Goal: Participate in discussion: Engage in conversation with other users on a specific topic

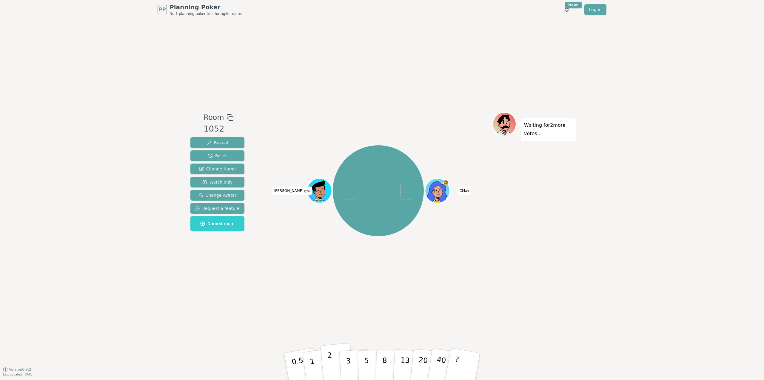
click at [329, 363] on p "2" at bounding box center [331, 367] width 8 height 33
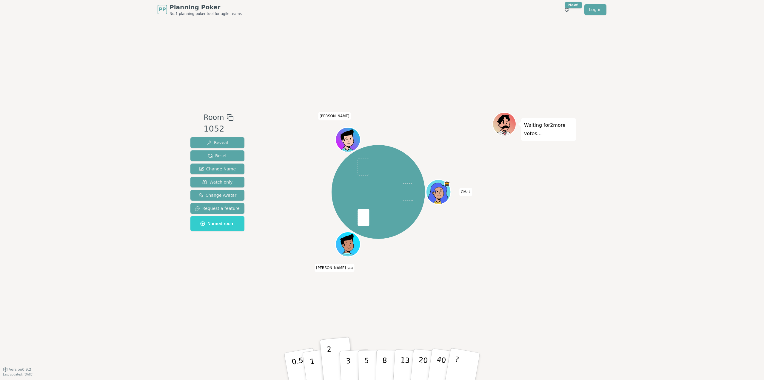
click at [509, 262] on div "Waiting for 2 more votes..." at bounding box center [535, 194] width 84 height 164
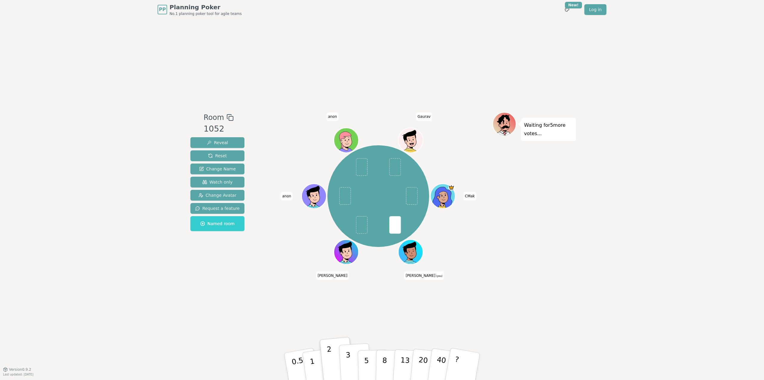
click at [348, 358] on p "3" at bounding box center [349, 366] width 7 height 33
drag, startPoint x: 667, startPoint y: 221, endPoint x: 680, endPoint y: 289, distance: 69.3
click at [670, 230] on div "PP Planning Poker No.1 planning poker tool for agile teams Toggle theme New! Lo…" at bounding box center [382, 190] width 764 height 380
drag, startPoint x: 680, startPoint y: 289, endPoint x: 674, endPoint y: 279, distance: 12.6
click at [679, 288] on div "PP Planning Poker No.1 planning poker tool for agile teams Toggle theme New! Lo…" at bounding box center [382, 190] width 764 height 380
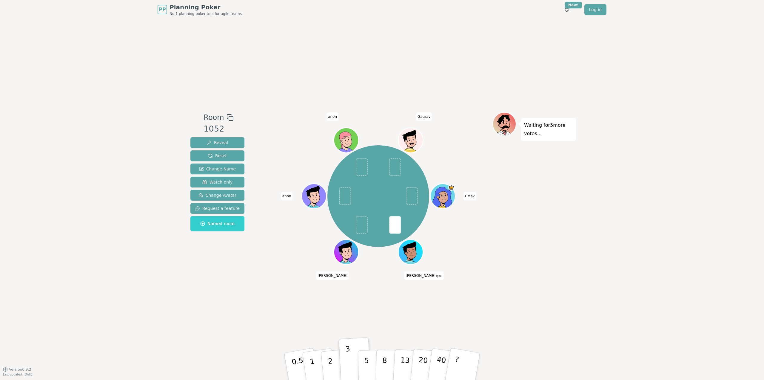
drag, startPoint x: 262, startPoint y: 49, endPoint x: 255, endPoint y: 49, distance: 6.9
click at [260, 52] on div "Room 1052 Reveal Reset Change Name Watch only Change Avatar Request a feature N…" at bounding box center [382, 194] width 388 height 350
drag, startPoint x: 249, startPoint y: 45, endPoint x: 659, endPoint y: 64, distance: 410.4
click at [260, 50] on div "Room 1052 Reveal Reset Change Name Watch only Change Avatar Request a feature N…" at bounding box center [382, 194] width 388 height 350
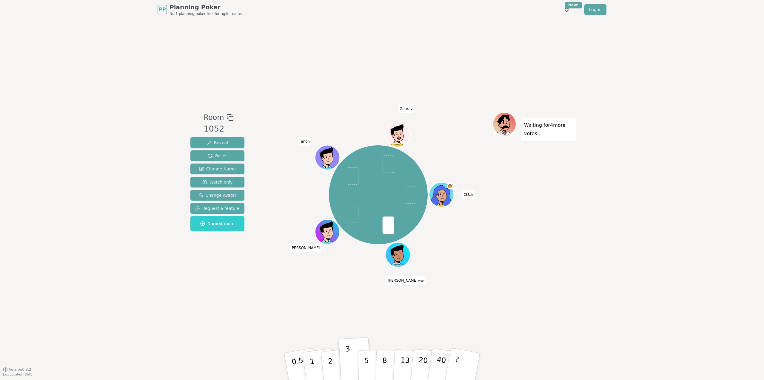
click at [677, 68] on div "PP Planning Poker No.1 planning poker tool for agile teams Toggle theme New! Lo…" at bounding box center [382, 190] width 764 height 380
drag, startPoint x: 674, startPoint y: 125, endPoint x: 667, endPoint y: 110, distance: 16.5
click at [672, 121] on div "PP Planning Poker No.1 planning poker tool for agile teams Toggle theme New! Lo…" at bounding box center [382, 190] width 764 height 380
drag, startPoint x: 658, startPoint y: 90, endPoint x: 669, endPoint y: 138, distance: 49.5
click at [660, 100] on div "PP Planning Poker No.1 planning poker tool for agile teams Toggle theme New! Lo…" at bounding box center [382, 190] width 764 height 380
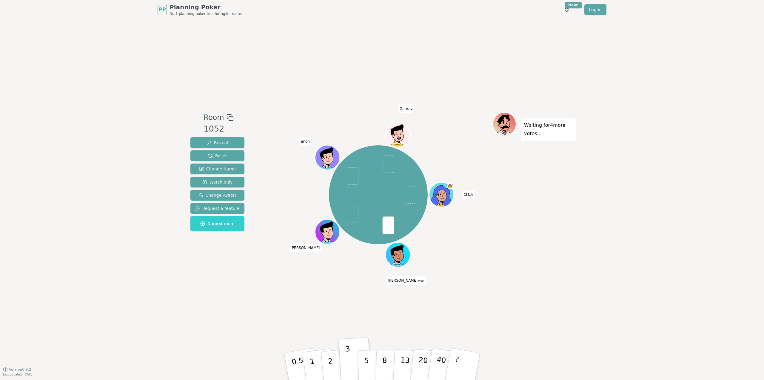
drag, startPoint x: 669, startPoint y: 139, endPoint x: 501, endPoint y: 64, distance: 184.1
click at [669, 138] on div "PP Planning Poker No.1 planning poker tool for agile teams Toggle theme New! Lo…" at bounding box center [382, 190] width 764 height 380
click at [302, 57] on div "Room 1052 Reveal Reset Change Name Watch only Change Avatar Request a feature N…" at bounding box center [382, 194] width 388 height 350
click at [330, 366] on p "2" at bounding box center [331, 367] width 8 height 33
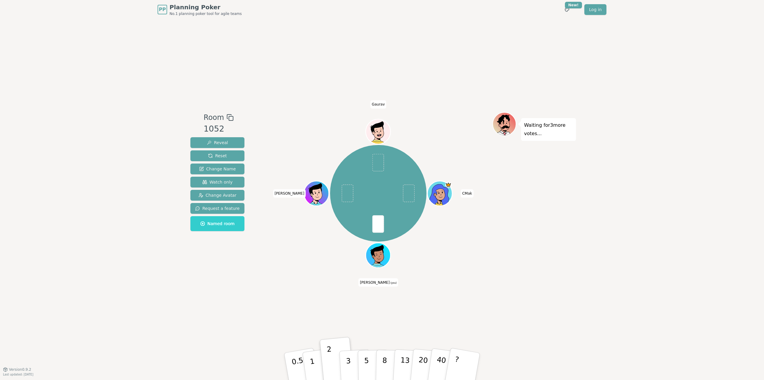
drag, startPoint x: 675, startPoint y: 186, endPoint x: 682, endPoint y: 204, distance: 19.1
click at [680, 199] on div "PP Planning Poker No.1 planning poker tool for agile teams Toggle theme New! Lo…" at bounding box center [382, 190] width 764 height 380
drag, startPoint x: 693, startPoint y: 257, endPoint x: 677, endPoint y: 204, distance: 55.3
click at [692, 255] on div "PP Planning Poker No.1 planning poker tool for agile teams Toggle theme New! Lo…" at bounding box center [382, 190] width 764 height 380
click at [670, 192] on div "PP Planning Poker No.1 planning poker tool for agile teams Toggle theme New! Lo…" at bounding box center [382, 190] width 764 height 380
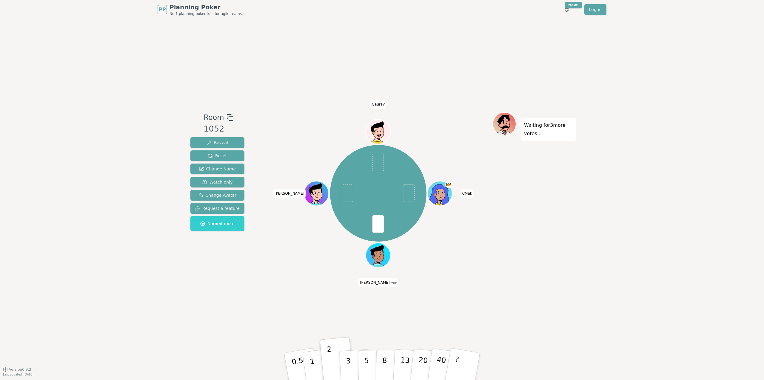
click at [691, 255] on div "PP Planning Poker No.1 planning poker tool for agile teams Toggle theme New! Lo…" at bounding box center [382, 190] width 764 height 380
drag, startPoint x: 239, startPoint y: 61, endPoint x: 293, endPoint y: 47, distance: 55.6
click at [241, 60] on div "Room 1052 Reveal Reset Change Name Watch only Change Avatar Request a feature N…" at bounding box center [382, 194] width 388 height 350
drag, startPoint x: 690, startPoint y: 62, endPoint x: 697, endPoint y: 122, distance: 60.1
click at [693, 76] on div "PP Planning Poker No.1 planning poker tool for agile teams Toggle theme New! Lo…" at bounding box center [382, 190] width 764 height 380
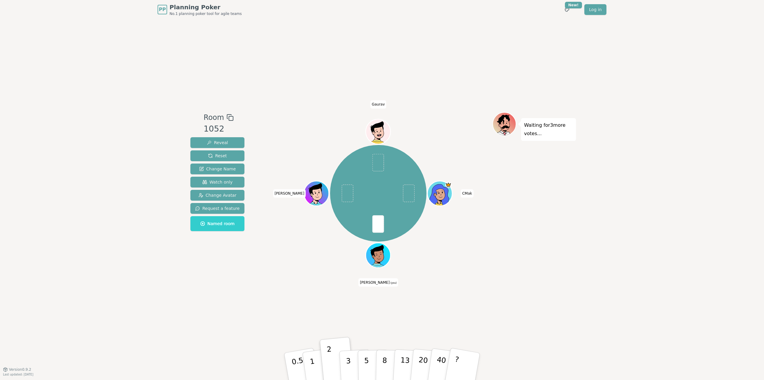
drag, startPoint x: 697, startPoint y: 122, endPoint x: 665, endPoint y: 64, distance: 66.5
click at [693, 115] on div "PP Planning Poker No.1 planning poker tool for agile teams Toggle theme New! Lo…" at bounding box center [382, 190] width 764 height 380
drag, startPoint x: 665, startPoint y: 64, endPoint x: 683, endPoint y: 175, distance: 113.0
click at [673, 103] on div "PP Planning Poker No.1 planning poker tool for agile teams Toggle theme New! Lo…" at bounding box center [382, 190] width 764 height 380
click at [677, 178] on div "PP Planning Poker No.1 planning poker tool for agile teams Toggle theme New! Lo…" at bounding box center [382, 190] width 764 height 380
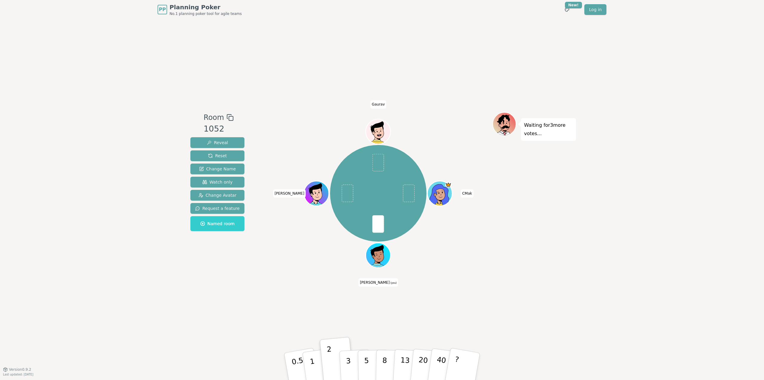
click at [284, 31] on div "Room 1052 Reveal Reset Change Name Watch only Change Avatar Request a feature N…" at bounding box center [382, 194] width 388 height 350
drag, startPoint x: 656, startPoint y: 259, endPoint x: 672, endPoint y: 303, distance: 46.8
click at [659, 273] on div "PP Planning Poker No.1 planning poker tool for agile teams Toggle theme New! Lo…" at bounding box center [382, 190] width 764 height 380
click at [672, 306] on div "PP Planning Poker No.1 planning poker tool for agile teams Toggle theme New! Lo…" at bounding box center [382, 190] width 764 height 380
click at [568, 226] on div "Waiting for 2 more votes..." at bounding box center [535, 194] width 84 height 164
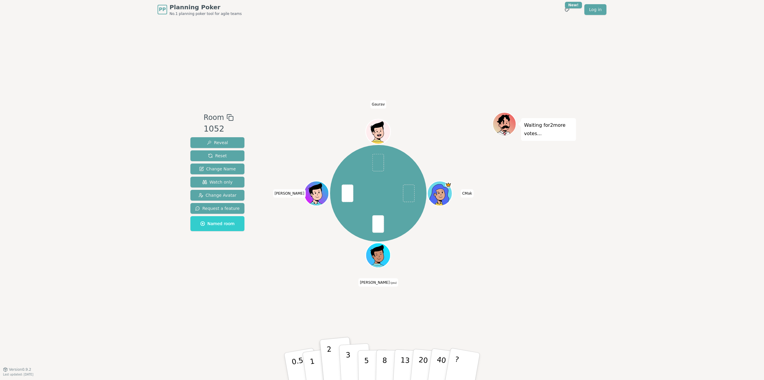
click at [347, 365] on p "3" at bounding box center [349, 366] width 7 height 33
click at [603, 264] on div "PP Planning Poker No.1 planning poker tool for agile teams Toggle theme New! Lo…" at bounding box center [382, 190] width 764 height 380
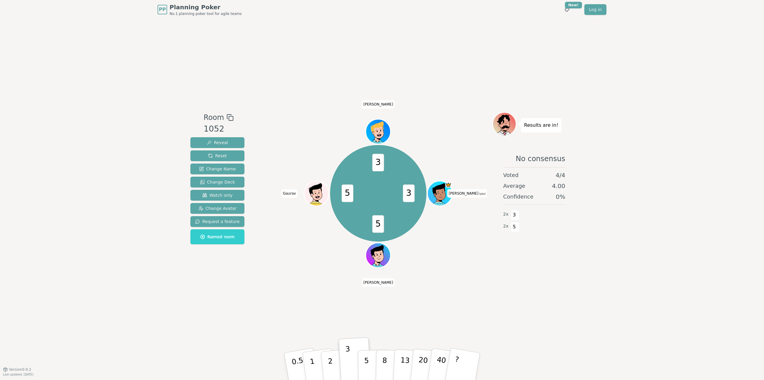
click at [477, 51] on div "Room 1052 Reveal Reset Change Name Change Deck Watch only Change Avatar Request…" at bounding box center [382, 194] width 388 height 350
